Goal: Task Accomplishment & Management: Manage account settings

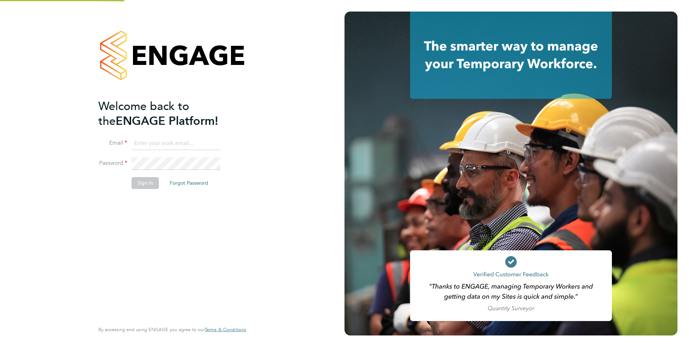
click at [173, 143] on input at bounding box center [176, 143] width 89 height 13
type input "megan.hall@hays.com"
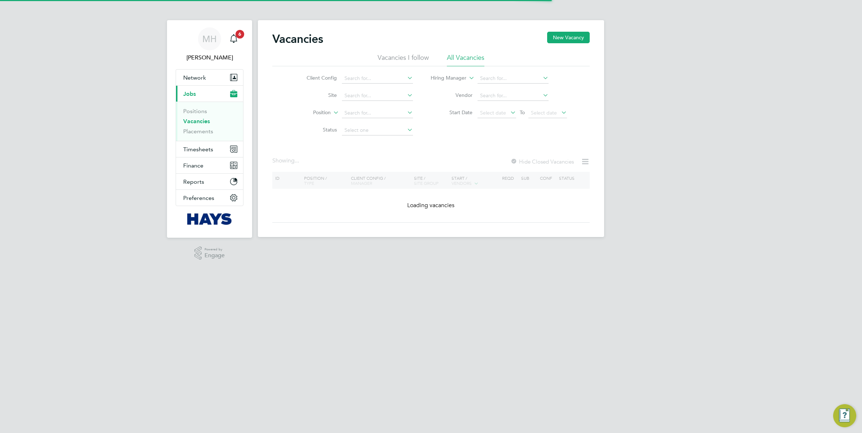
drag, startPoint x: 0, startPoint y: 0, endPoint x: 208, endPoint y: 135, distance: 247.8
click at [208, 135] on li "Placements" at bounding box center [210, 131] width 54 height 7
click at [210, 149] on span "Timesheets" at bounding box center [198, 149] width 30 height 7
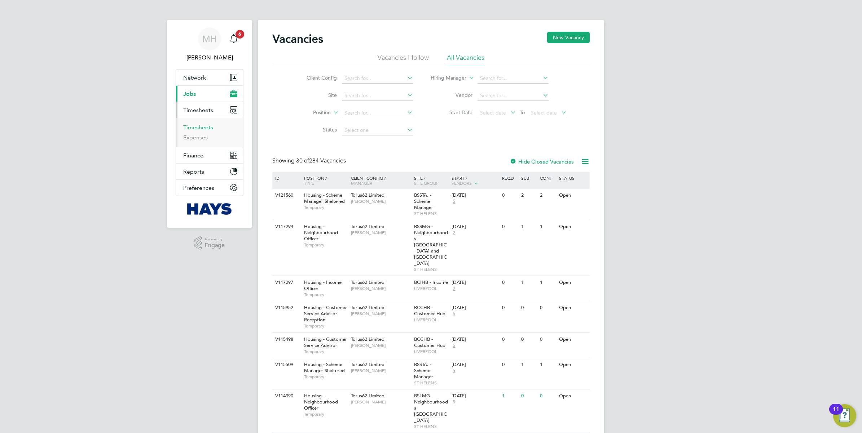
click at [204, 125] on link "Timesheets" at bounding box center [198, 127] width 30 height 7
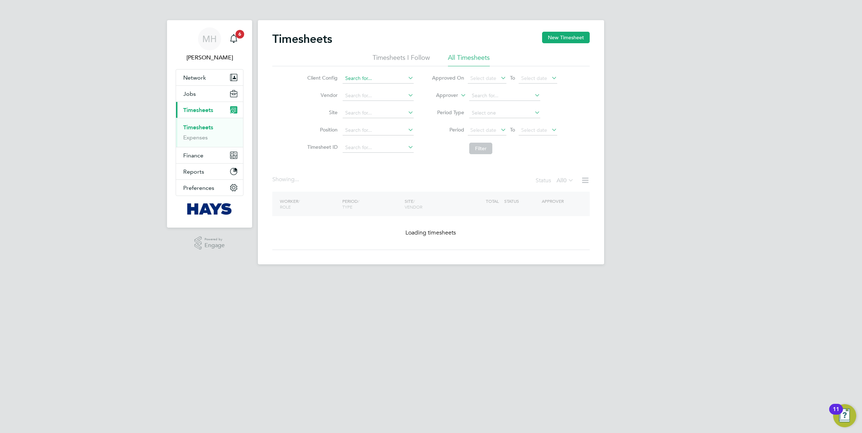
click at [386, 74] on input at bounding box center [377, 79] width 71 height 10
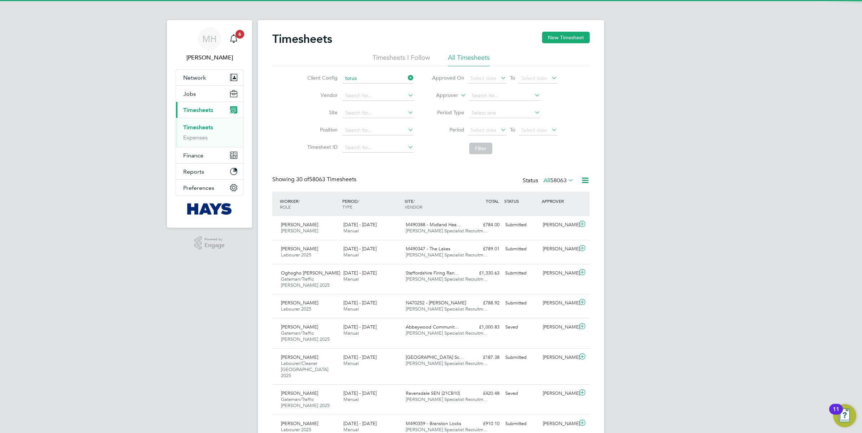
click at [372, 106] on li "Torus 62 Limited" at bounding box center [378, 108] width 72 height 10
type input "Torus62 Limited"
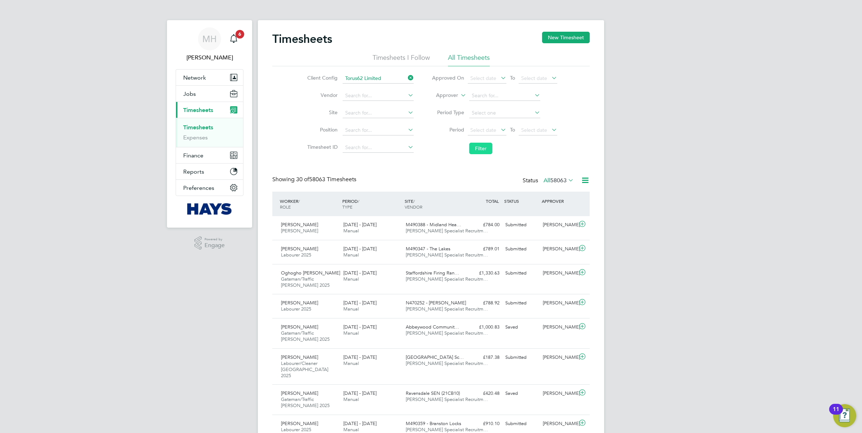
click at [477, 151] on button "Filter" at bounding box center [480, 149] width 23 height 12
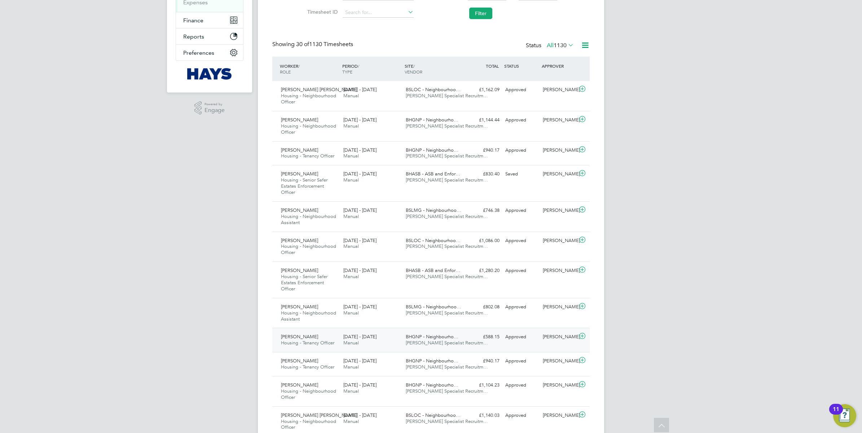
click at [477, 340] on div "£588.15 Approved" at bounding box center [483, 337] width 37 height 12
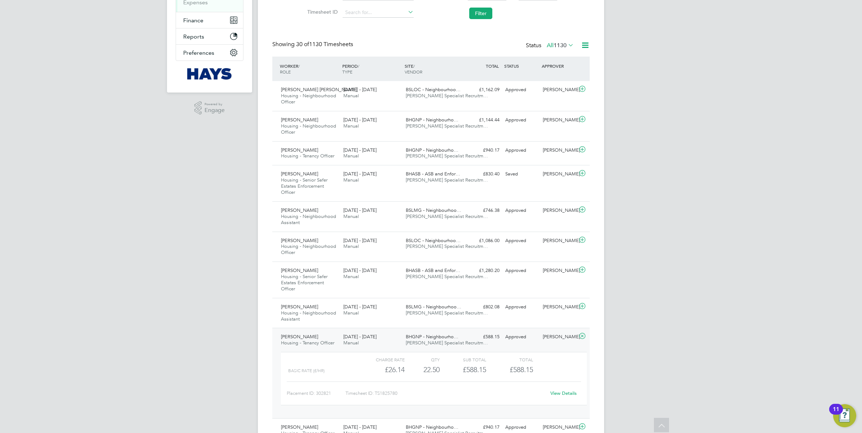
click at [561, 392] on link "View Details" at bounding box center [563, 393] width 26 height 6
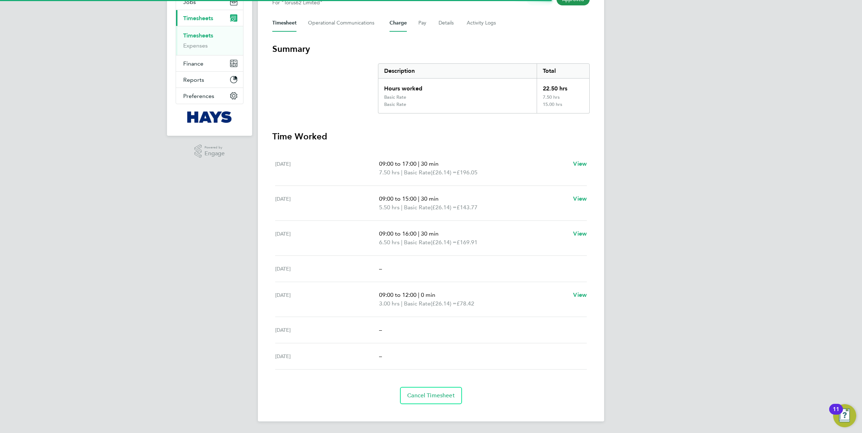
scroll to position [47, 0]
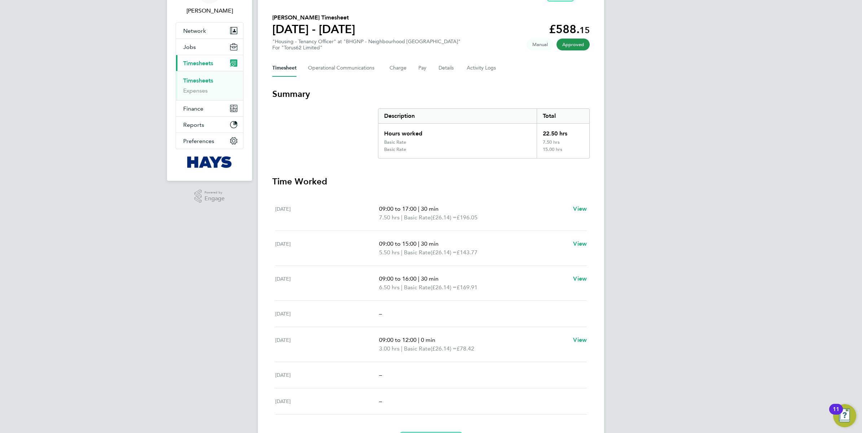
drag, startPoint x: 727, startPoint y: 98, endPoint x: 630, endPoint y: 81, distance: 98.4
click at [713, 98] on div "MH [PERSON_NAME] Notifications 6 Applications: Network Team Members Businesses …" at bounding box center [431, 215] width 862 height 525
click at [442, 66] on button "Details" at bounding box center [446, 67] width 17 height 17
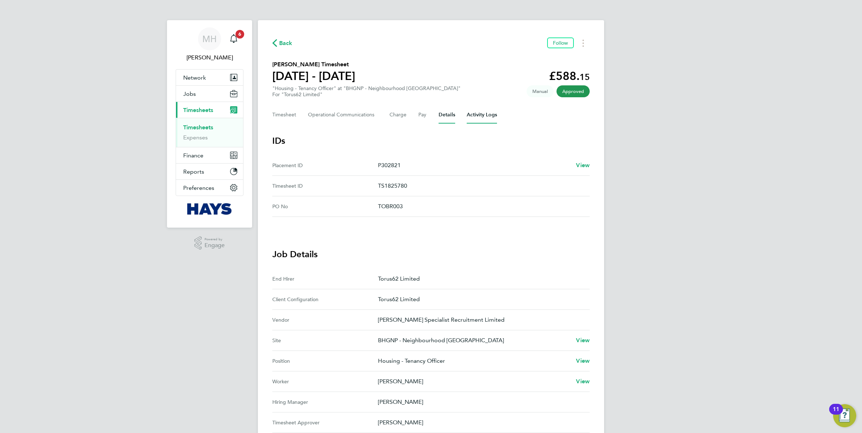
click at [481, 111] on Logs-tab "Activity Logs" at bounding box center [481, 114] width 30 height 17
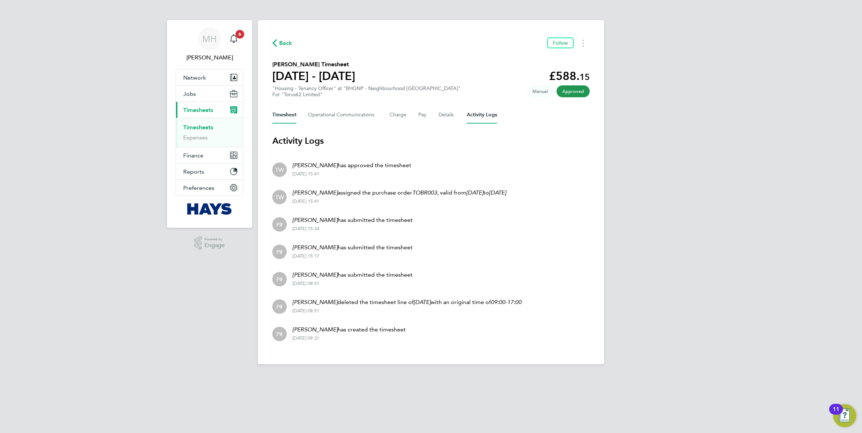
click at [279, 115] on button "Timesheet" at bounding box center [284, 114] width 24 height 17
